Goal: Navigation & Orientation: Go to known website

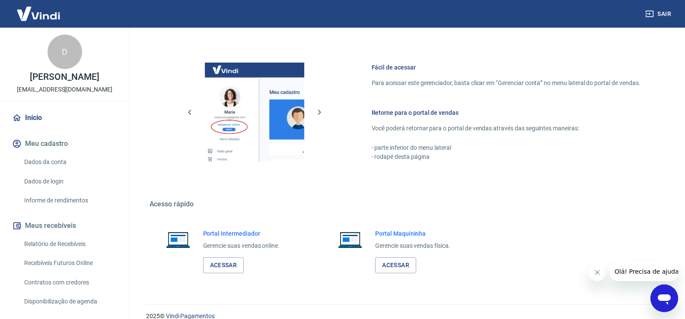
scroll to position [422, 0]
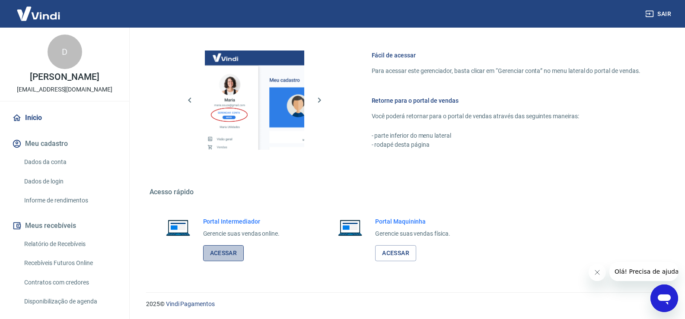
click at [227, 250] on link "Acessar" at bounding box center [223, 253] width 41 height 16
